Goal: Communication & Community: Share content

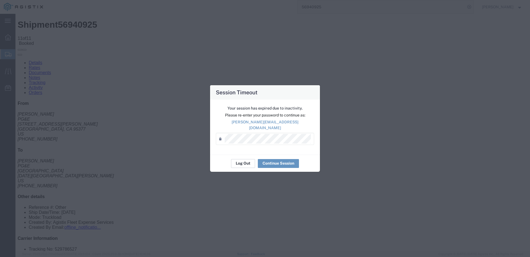
click at [244, 162] on button "Log Out" at bounding box center [243, 163] width 24 height 9
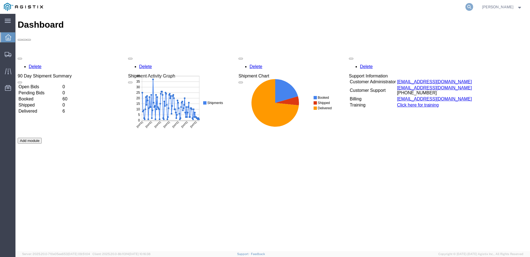
click at [474, 6] on icon at bounding box center [470, 7] width 8 height 8
type input "56999391"
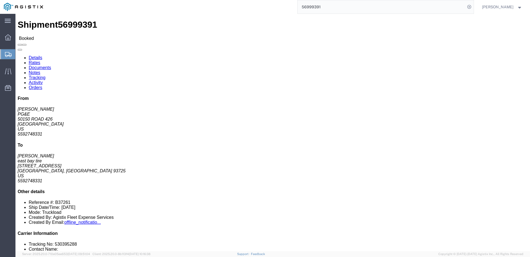
click span
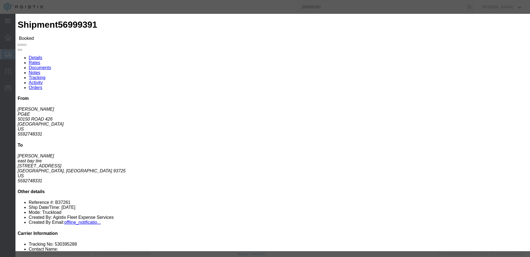
click input "text"
type input "[EMAIL_ADDRESS][DOMAIN_NAME]"
click input "PGE Fleet Bill Of Lading"
checkbox input "true"
click button "Send"
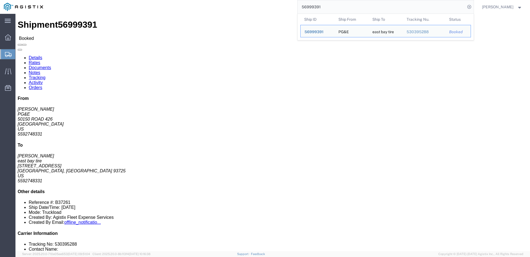
drag, startPoint x: 341, startPoint y: 9, endPoint x: 317, endPoint y: 11, distance: 24.4
click at [317, 11] on input "56999391" at bounding box center [382, 6] width 168 height 13
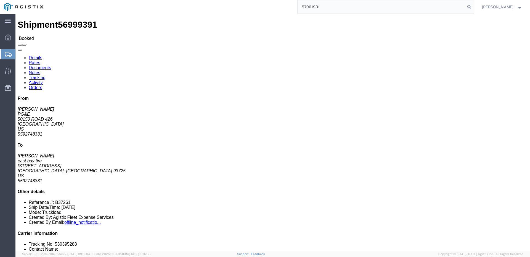
type input "57001931"
click span
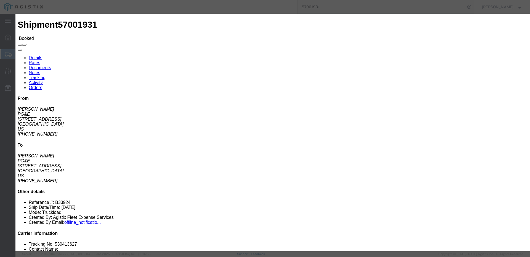
click input "text"
type input "[EMAIL_ADDRESS][DOMAIN_NAME]"
click input "PGE Fleet Bill Of Lading"
checkbox input "true"
click button "Send"
